Goal: Subscribe to service/newsletter

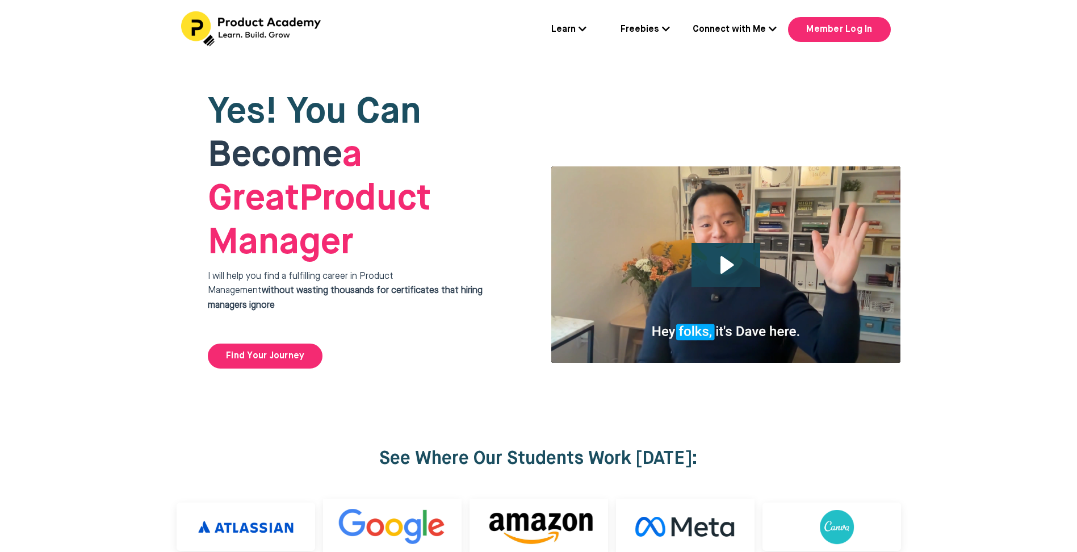
click at [666, 25] on icon at bounding box center [666, 28] width 8 height 9
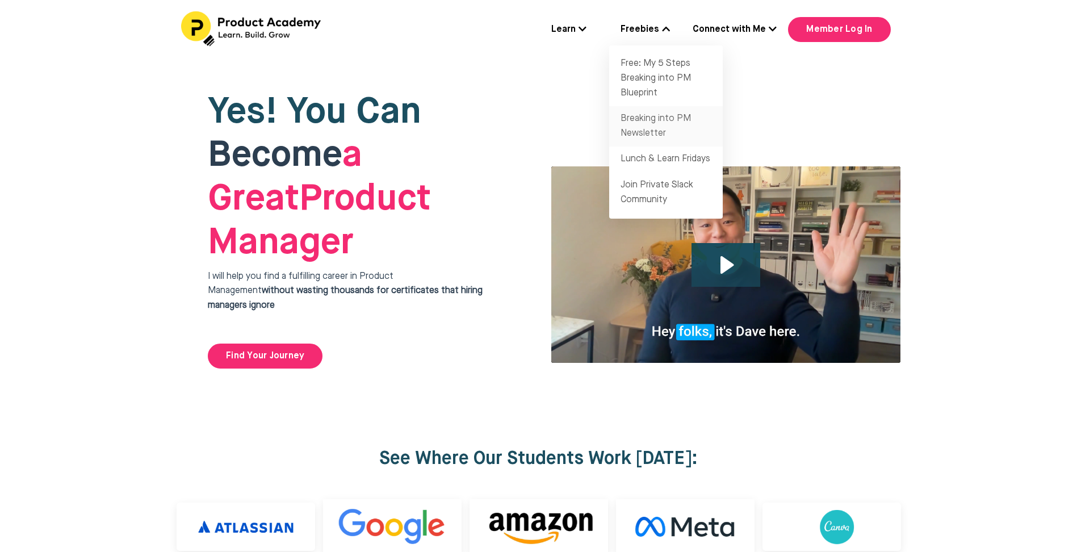
click at [650, 131] on link "Breaking into PM Newsletter" at bounding box center [666, 126] width 114 height 40
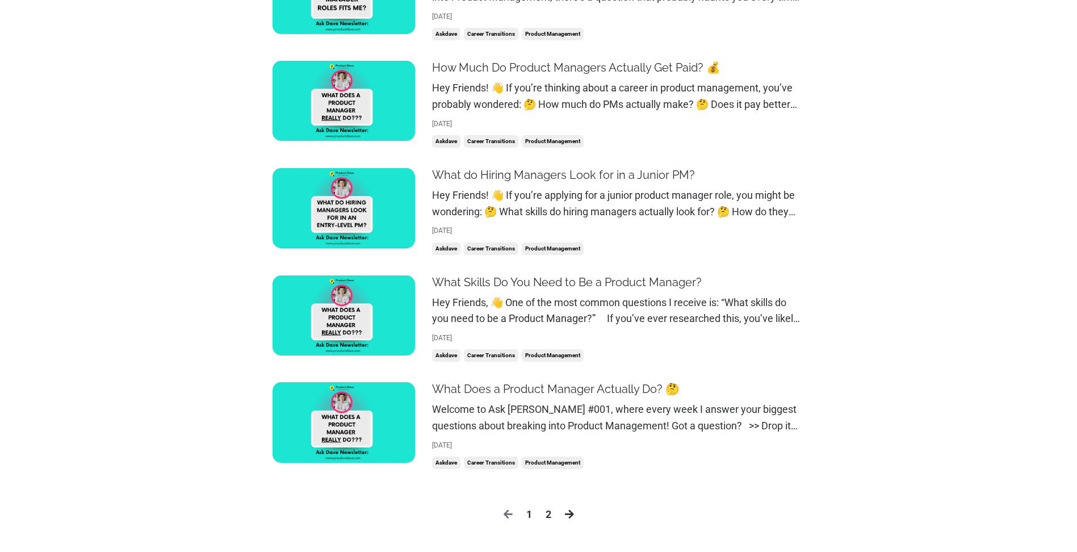
scroll to position [1292, 0]
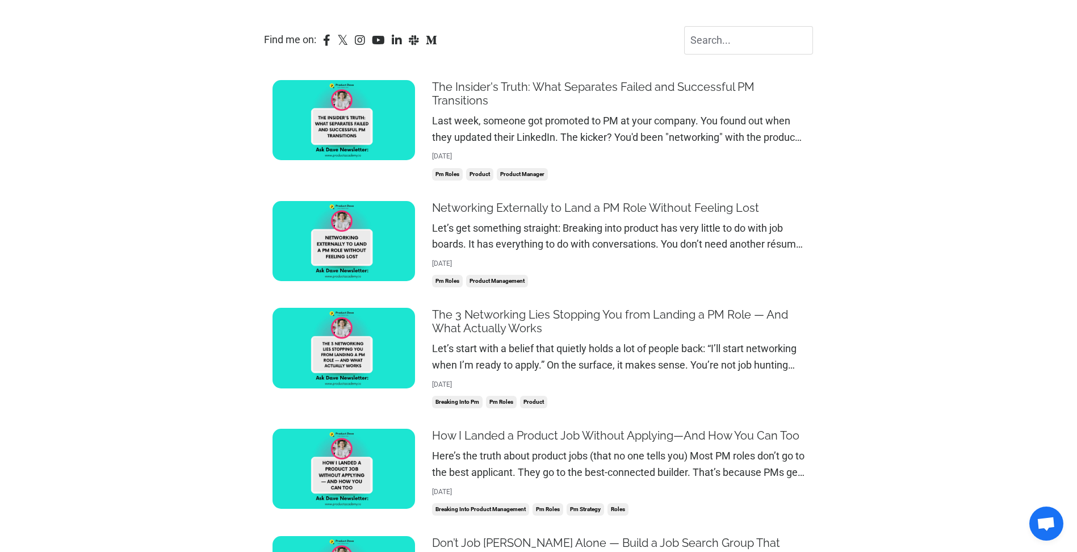
scroll to position [303, 0]
